Goal: Task Accomplishment & Management: Complete application form

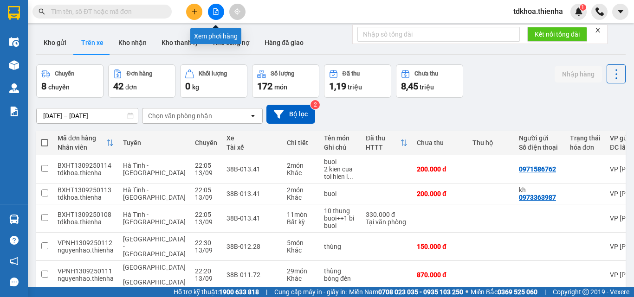
click at [219, 11] on button at bounding box center [216, 12] width 16 height 16
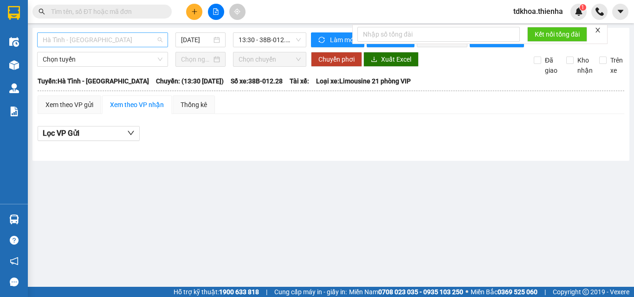
click at [68, 40] on span "Hà Tĩnh - [GEOGRAPHIC_DATA]" at bounding box center [103, 40] width 120 height 14
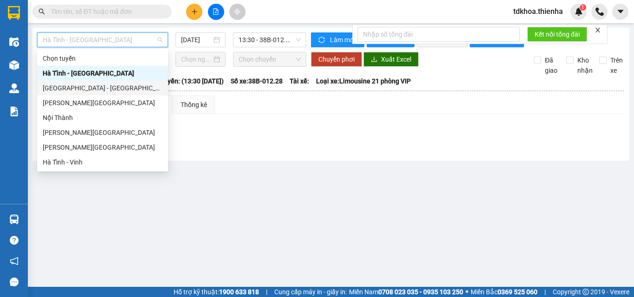
click at [61, 87] on div "[GEOGRAPHIC_DATA] - [GEOGRAPHIC_DATA]" at bounding box center [103, 88] width 120 height 10
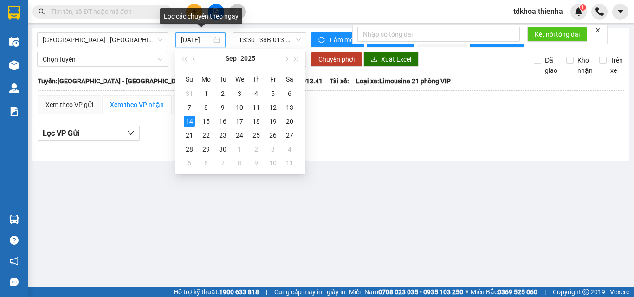
click at [182, 39] on input "[DATE]" at bounding box center [196, 40] width 31 height 10
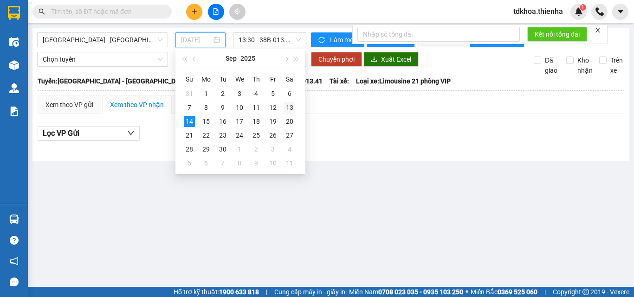
click at [284, 107] on div "13" at bounding box center [289, 107] width 11 height 11
type input "[DATE]"
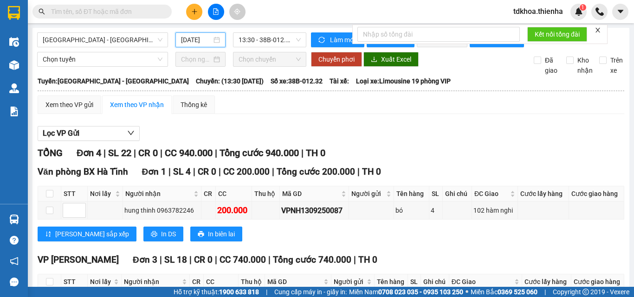
click at [596, 32] on icon "close" at bounding box center [597, 30] width 6 height 6
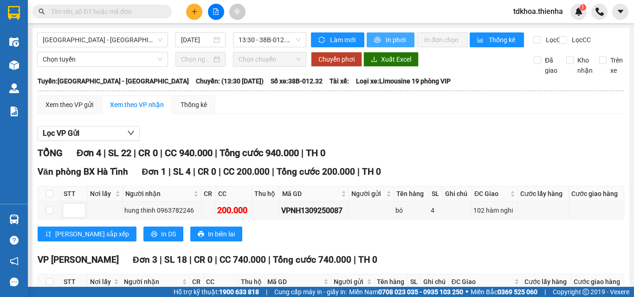
click at [398, 44] on span "In phơi" at bounding box center [395, 40] width 21 height 10
click at [271, 38] on span "13:30 - 38B-012.32" at bounding box center [269, 40] width 62 height 14
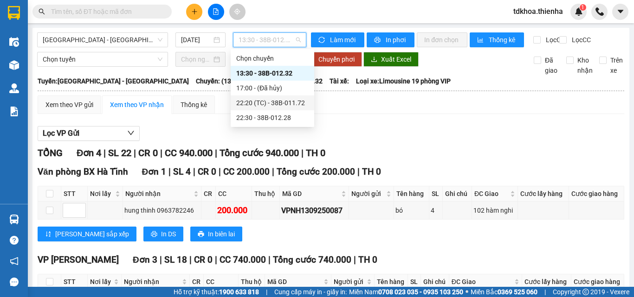
click at [281, 100] on div "22:20 (TC) - 38B-011.72" at bounding box center [272, 103] width 72 height 10
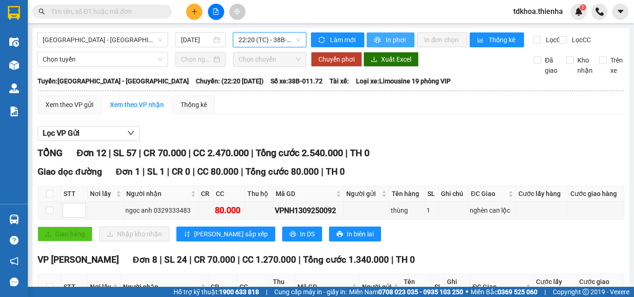
click at [397, 40] on span "In phơi" at bounding box center [395, 40] width 21 height 10
click at [267, 40] on span "22:20 (TC) - 38B-011.72" at bounding box center [269, 40] width 62 height 14
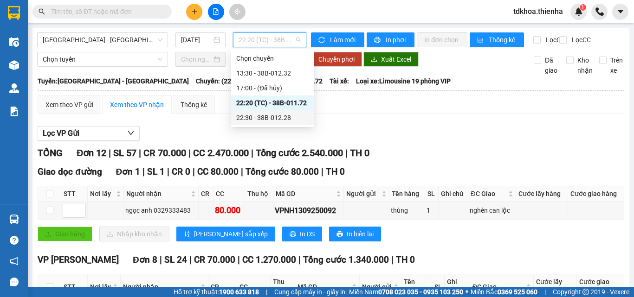
click at [270, 120] on div "22:30 - 38B-012.28" at bounding box center [272, 118] width 72 height 10
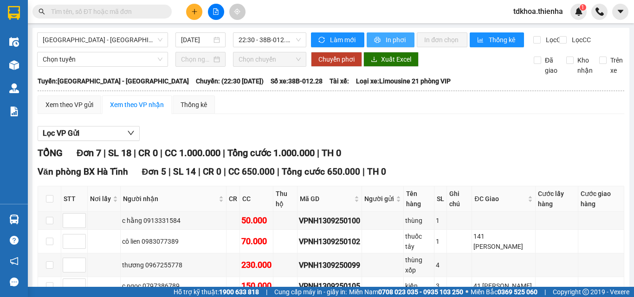
click at [396, 41] on span "In phơi" at bounding box center [395, 40] width 21 height 10
click at [390, 44] on span "In phơi" at bounding box center [395, 40] width 21 height 10
click at [253, 40] on span "22:30 - 38B-012.28" at bounding box center [269, 40] width 62 height 14
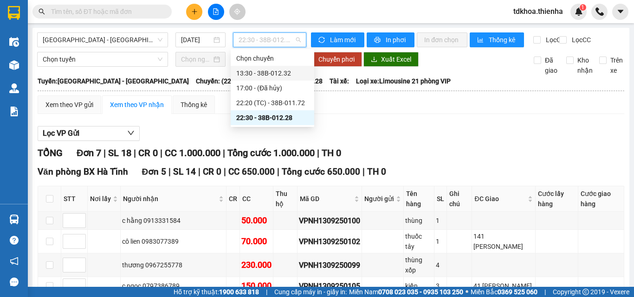
click at [253, 73] on div "13:30 - 38B-012.32" at bounding box center [272, 73] width 72 height 10
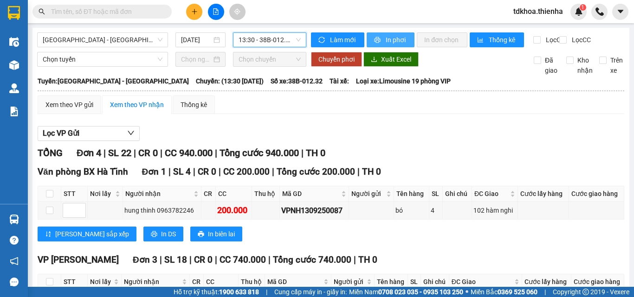
click at [386, 41] on span "In phơi" at bounding box center [395, 40] width 21 height 10
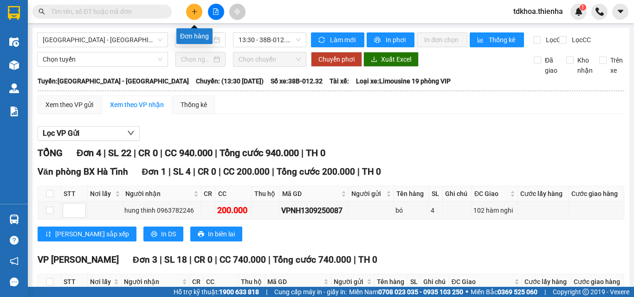
click at [192, 12] on icon "plus" at bounding box center [194, 11] width 5 height 0
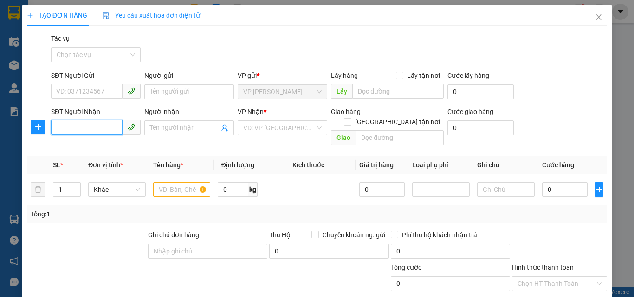
click at [84, 128] on input "SĐT Người Nhận" at bounding box center [86, 127] width 71 height 15
click at [84, 147] on div "0984237776 - a son" at bounding box center [94, 146] width 77 height 10
type input "0984237776"
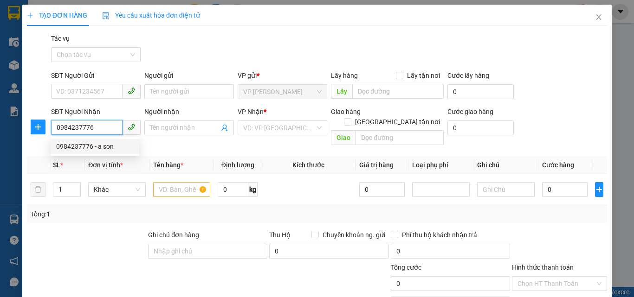
type input "a son"
checkbox input "true"
type input "24-26 [PERSON_NAME]"
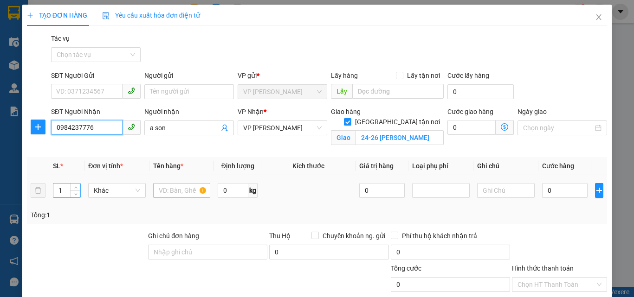
type input "0984237776"
click at [64, 190] on input "1" at bounding box center [66, 191] width 27 height 14
type input "16"
click at [171, 190] on input "text" at bounding box center [182, 190] width 58 height 15
type input "hop giay"
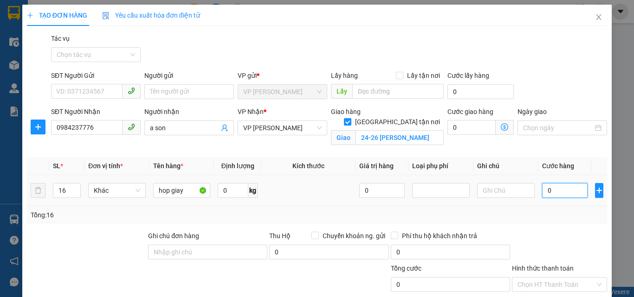
click at [546, 191] on input "0" at bounding box center [564, 190] width 45 height 15
type input "2"
type input "20"
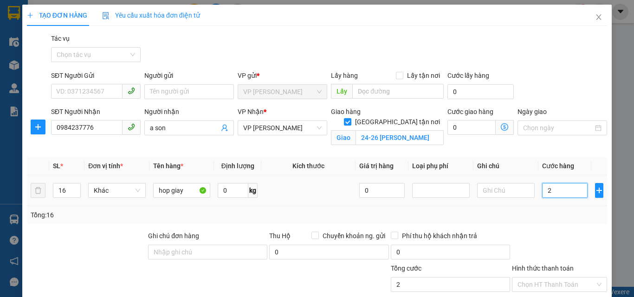
type input "20"
type input "200"
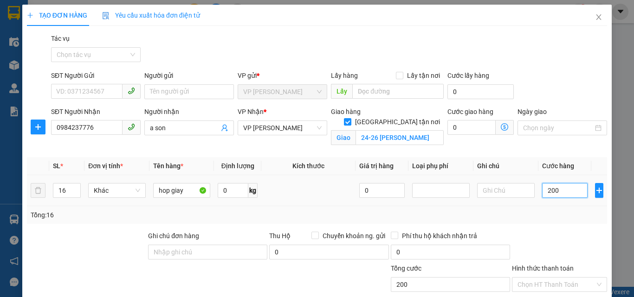
type input "2.000"
type input "20.000"
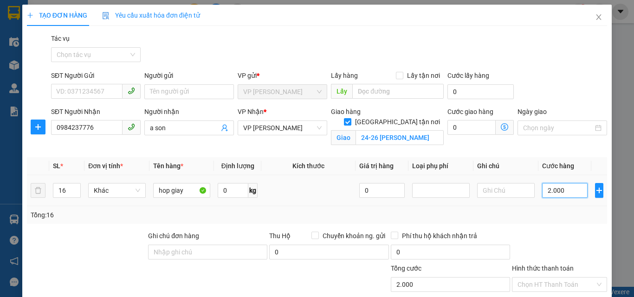
type input "20.000"
type input "2.000"
type input "200"
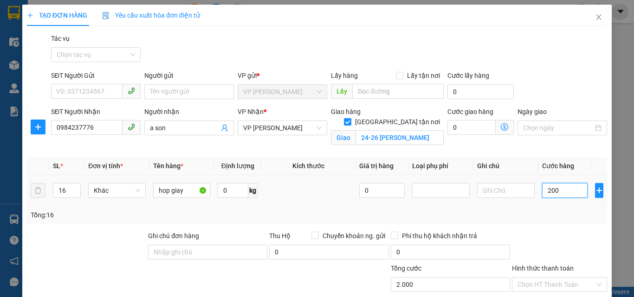
type input "200"
type input "20"
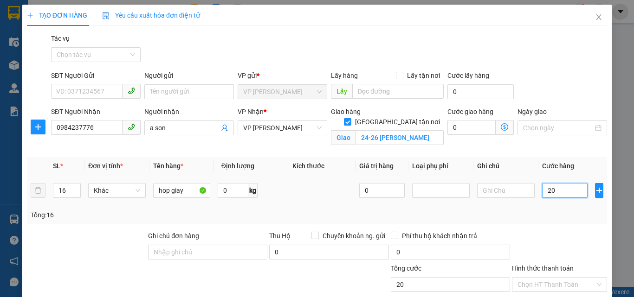
type input "2"
type input "0"
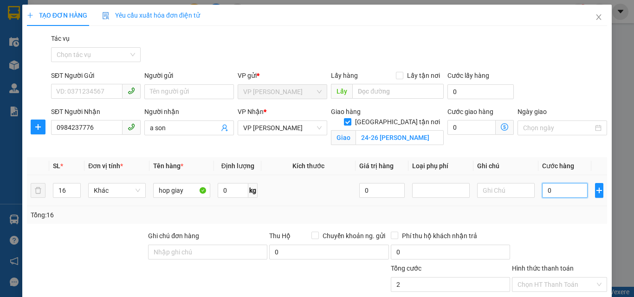
type input "0"
drag, startPoint x: 248, startPoint y: 157, endPoint x: 367, endPoint y: 177, distance: 120.9
click at [249, 156] on div "Transit Pickup Surcharge Ids Transit Deliver Surcharge Ids Transit Deliver Surc…" at bounding box center [317, 199] width 580 height 332
click at [549, 188] on input "0" at bounding box center [564, 190] width 45 height 15
type input "2"
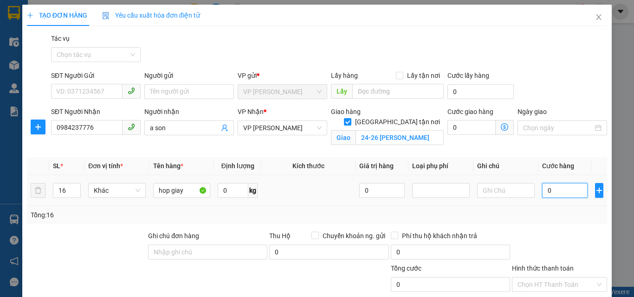
type input "2"
type input "22"
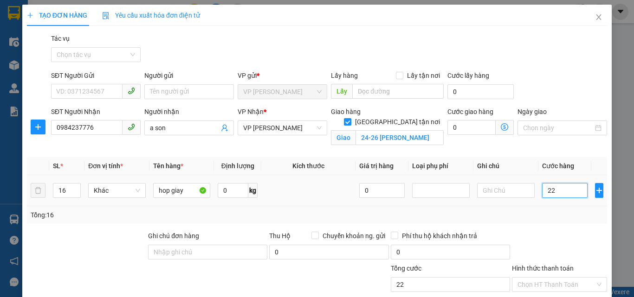
type input "220"
type input "2.200"
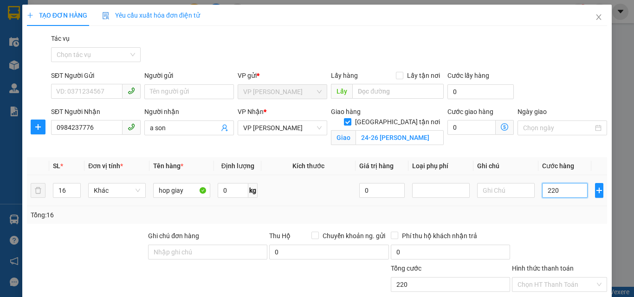
type input "2.200"
type input "22.000"
type input "220.000"
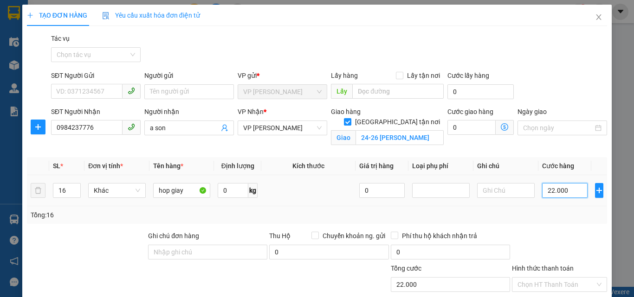
type input "220.000"
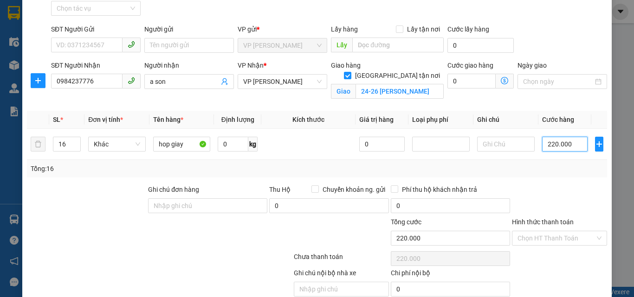
scroll to position [86, 0]
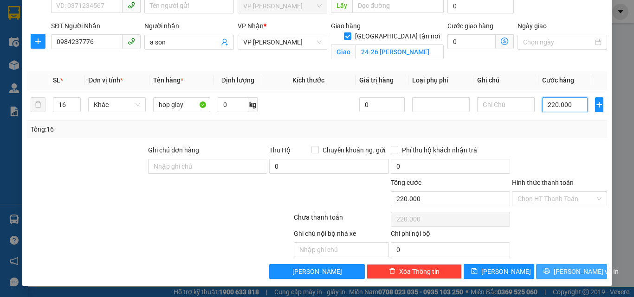
type input "220.000"
click at [567, 276] on span "[PERSON_NAME] và In" at bounding box center [585, 272] width 65 height 10
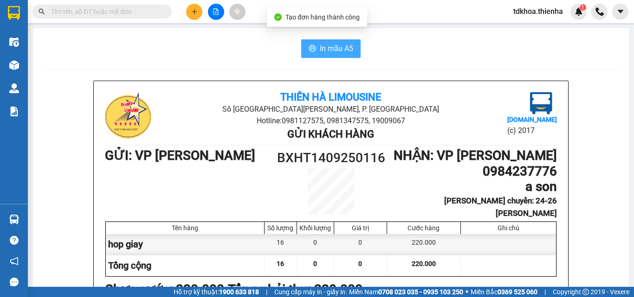
click at [321, 50] on span "In mẫu A5" at bounding box center [336, 49] width 33 height 12
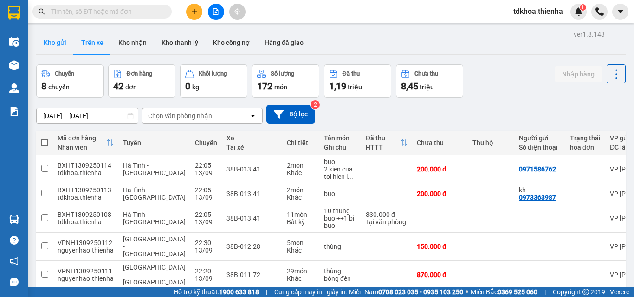
click at [51, 43] on button "Kho gửi" at bounding box center [55, 43] width 38 height 22
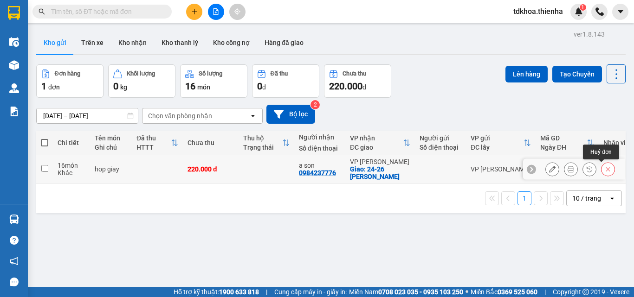
click at [601, 168] on button at bounding box center [607, 169] width 13 height 16
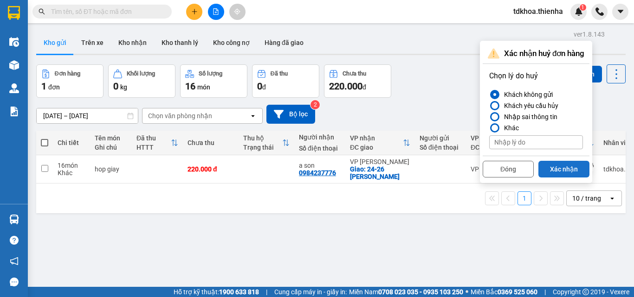
click at [549, 168] on button "Xác nhận" at bounding box center [563, 169] width 51 height 17
